Goal: Information Seeking & Learning: Learn about a topic

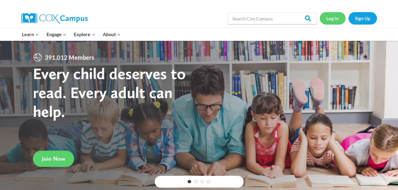
click at [329, 18] on link "Log In" at bounding box center [333, 18] width 26 height 12
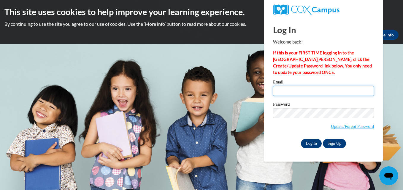
type input "daisyperdomo101@gmail.com"
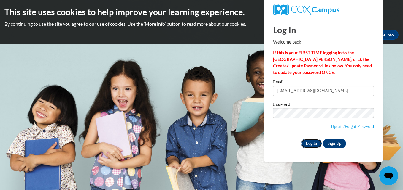
click at [310, 142] on input "Log In" at bounding box center [311, 143] width 21 height 9
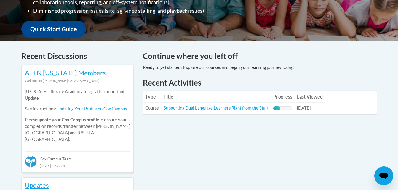
scroll to position [267, 0]
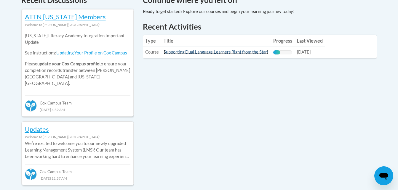
click at [261, 52] on link "Supporting Dual Language Learners Right from the Start" at bounding box center [216, 52] width 105 height 5
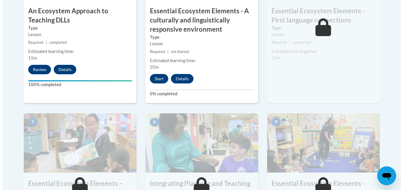
scroll to position [415, 0]
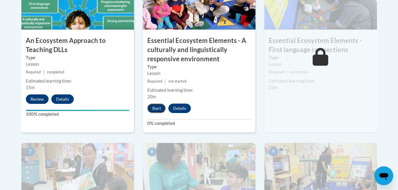
click at [155, 106] on button "Start" at bounding box center [156, 108] width 18 height 9
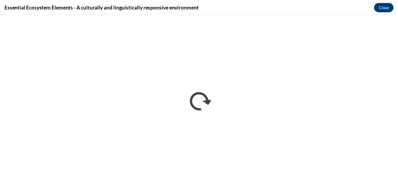
scroll to position [0, 0]
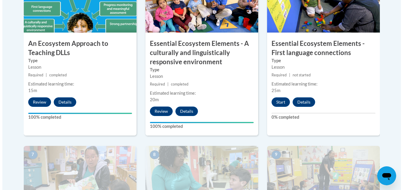
scroll to position [415, 0]
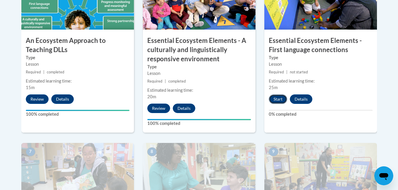
click at [278, 99] on button "Start" at bounding box center [278, 99] width 18 height 9
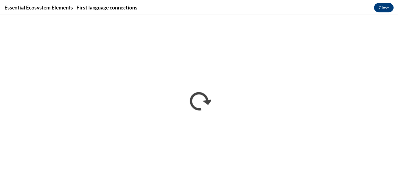
scroll to position [0, 0]
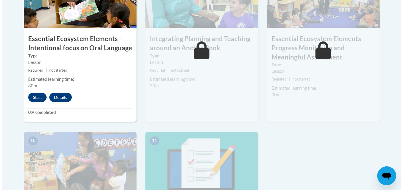
scroll to position [593, 0]
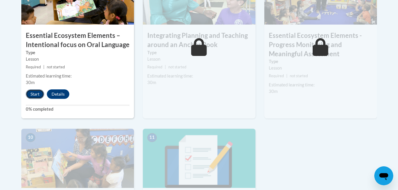
click at [34, 92] on button "Start" at bounding box center [35, 94] width 18 height 9
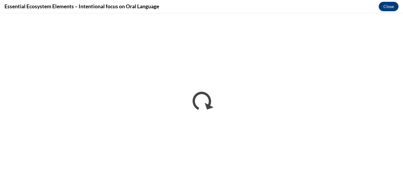
scroll to position [0, 0]
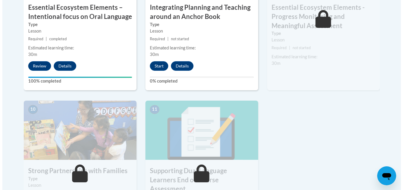
scroll to position [623, 0]
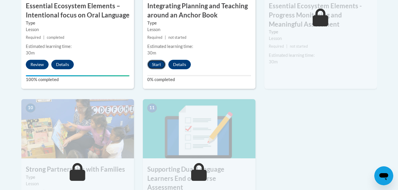
click at [154, 63] on button "Start" at bounding box center [156, 64] width 18 height 9
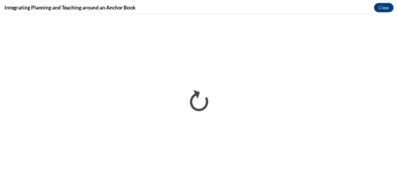
scroll to position [0, 0]
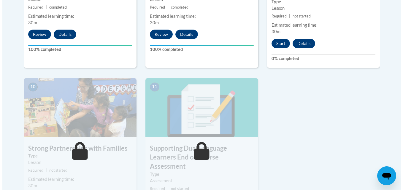
scroll to position [643, 0]
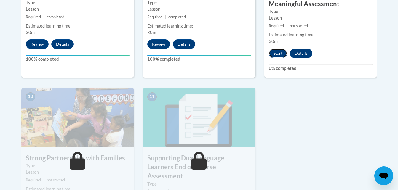
click at [276, 52] on button "Start" at bounding box center [278, 53] width 18 height 9
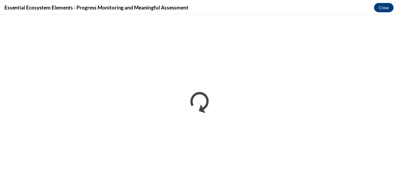
scroll to position [0, 0]
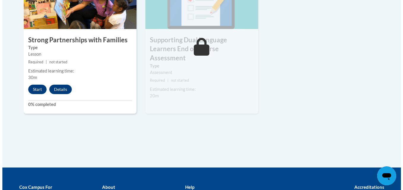
scroll to position [762, 0]
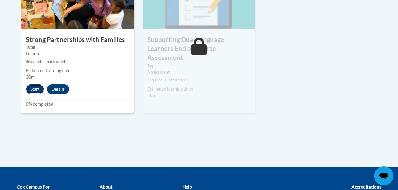
click at [37, 89] on button "Start" at bounding box center [35, 88] width 18 height 9
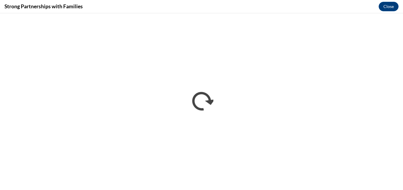
scroll to position [0, 0]
